Goal: Check status: Check status

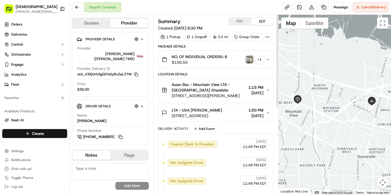
click at [246, 21] on button "PDT" at bounding box center [240, 21] width 22 height 7
click at [258, 24] on button "EDT" at bounding box center [262, 21] width 22 height 7
click at [239, 25] on button "PDT" at bounding box center [240, 21] width 22 height 7
click at [241, 21] on button "PDT" at bounding box center [240, 21] width 22 height 7
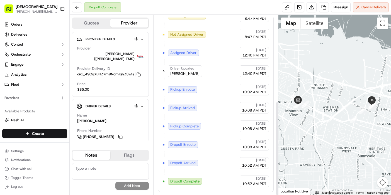
scroll to position [165, 0]
